Goal: Task Accomplishment & Management: Use online tool/utility

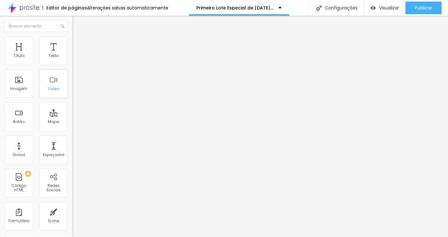
click at [51, 87] on div "Vídeo" at bounding box center [53, 89] width 11 height 4
click at [56, 91] on div "Vídeo" at bounding box center [53, 89] width 11 height 4
